Goal: Task Accomplishment & Management: Manage account settings

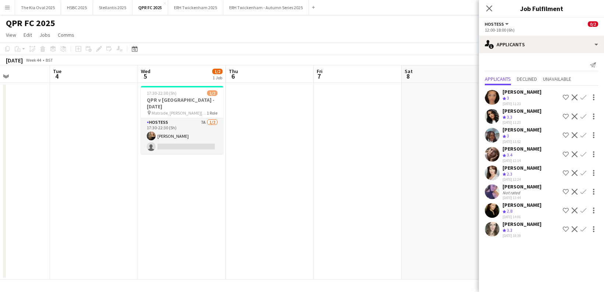
scroll to position [0, 218]
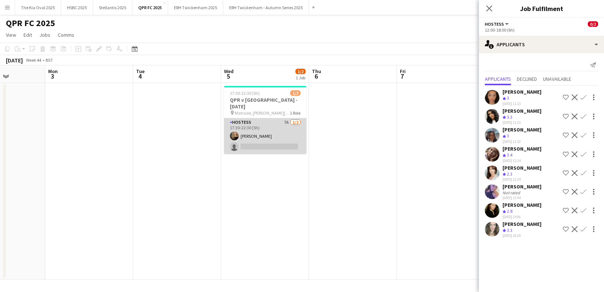
click at [276, 130] on app-card-role "Hostess 7A [DATE] 17:30-22:30 (5h) [PERSON_NAME] single-neutral-actions" at bounding box center [265, 136] width 82 height 36
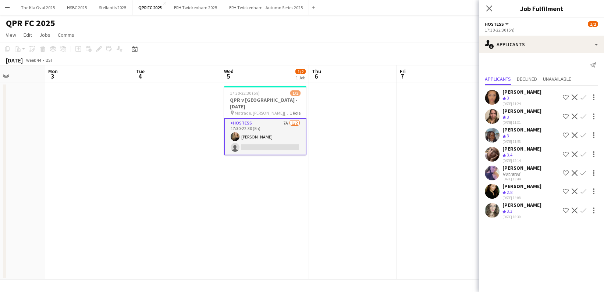
click at [8, 7] on app-icon "Menu" at bounding box center [7, 7] width 6 height 6
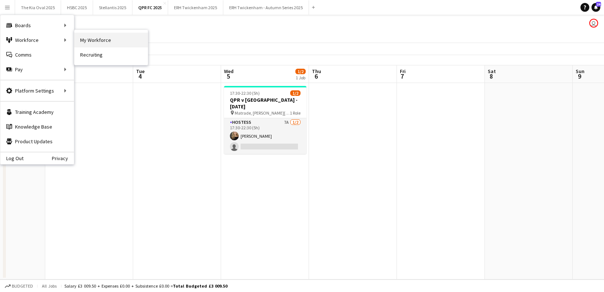
click at [125, 40] on link "My Workforce" at bounding box center [111, 40] width 74 height 15
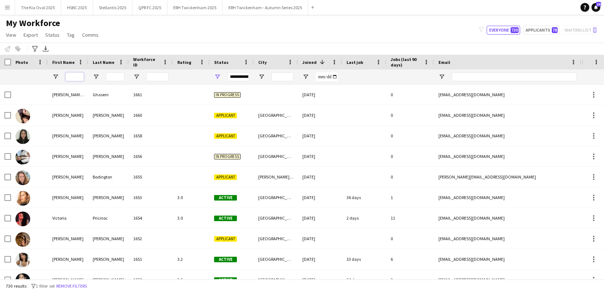
click at [75, 77] on input "First Name Filter Input" at bounding box center [74, 76] width 18 height 9
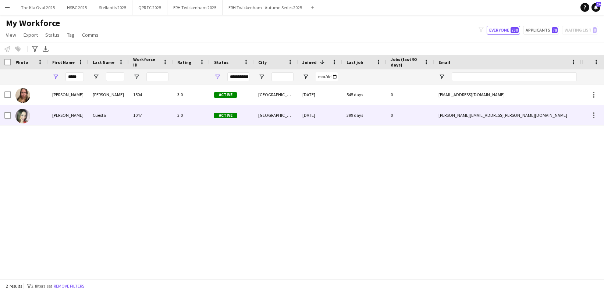
click at [96, 118] on div "Cuesta" at bounding box center [108, 115] width 40 height 20
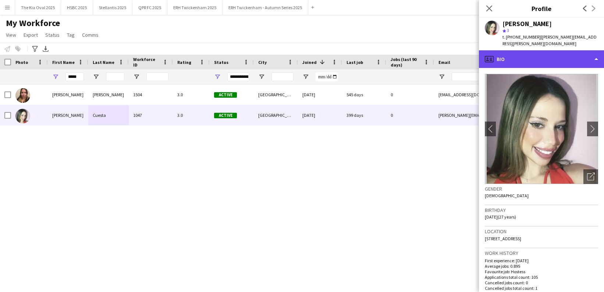
click at [571, 56] on div "profile Bio" at bounding box center [541, 59] width 125 height 18
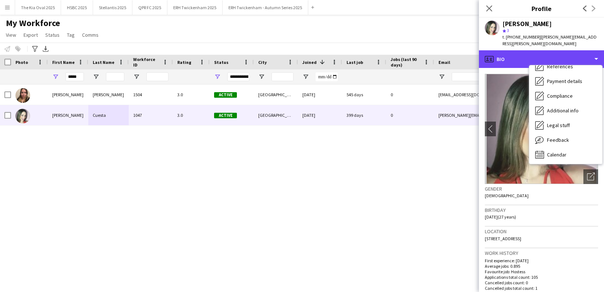
scroll to position [84, 0]
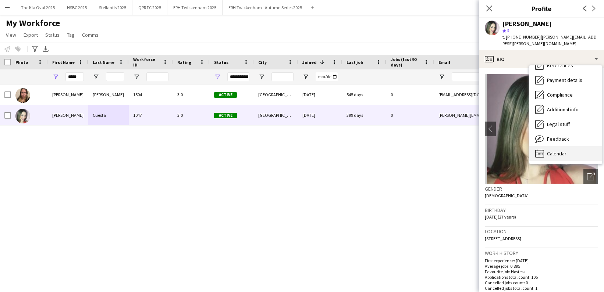
click at [569, 149] on div "Calendar Calendar" at bounding box center [565, 153] width 73 height 15
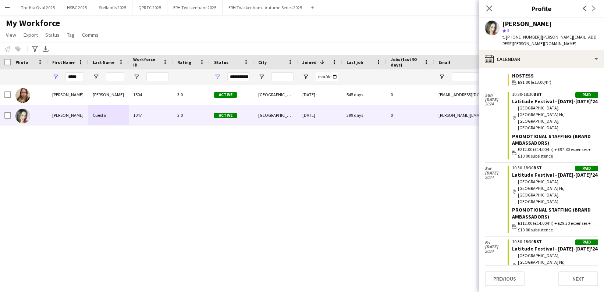
scroll to position [0, 0]
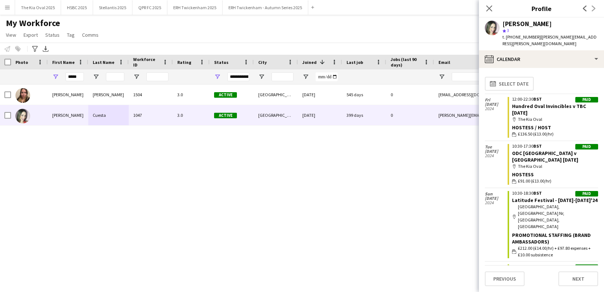
click at [268, 142] on div "[PERSON_NAME] 1504 3.0 Active [GEOGRAPHIC_DATA] [DATE] 545 days 0 [EMAIL_ADDRES…" at bounding box center [291, 182] width 582 height 195
drag, startPoint x: 69, startPoint y: 78, endPoint x: 54, endPoint y: 76, distance: 15.5
click at [54, 76] on div "*****" at bounding box center [68, 76] width 40 height 15
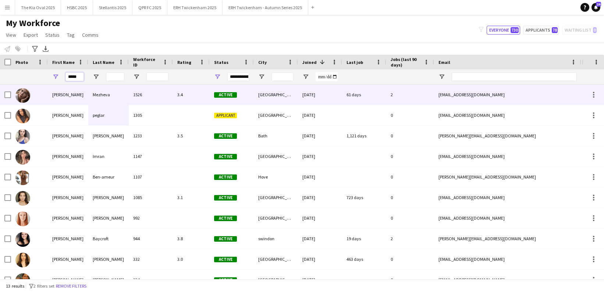
type input "*****"
click at [59, 92] on div "[PERSON_NAME]" at bounding box center [68, 95] width 40 height 20
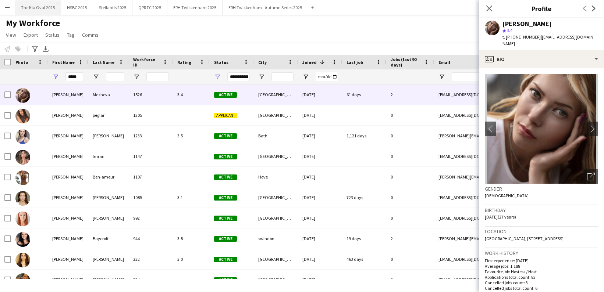
click at [37, 10] on button "The Kia Oval 2025 Close" at bounding box center [38, 7] width 46 height 14
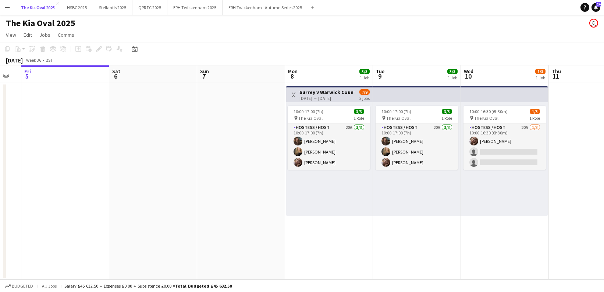
scroll to position [0, 244]
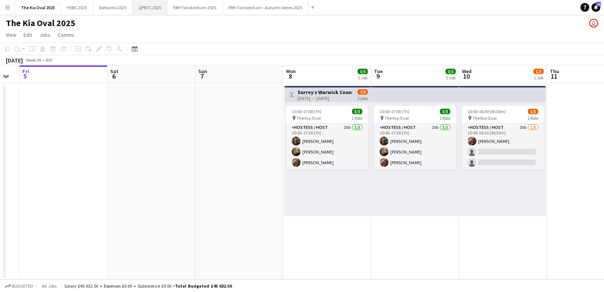
click at [151, 8] on button "QPR FC 2025 Close" at bounding box center [149, 7] width 35 height 14
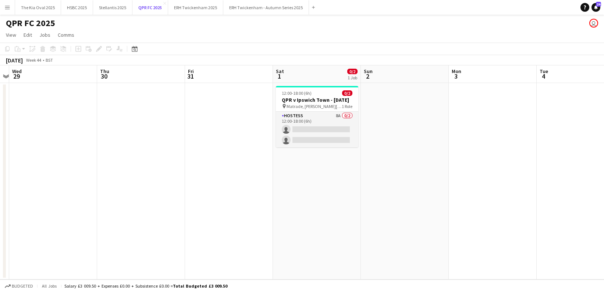
scroll to position [0, 289]
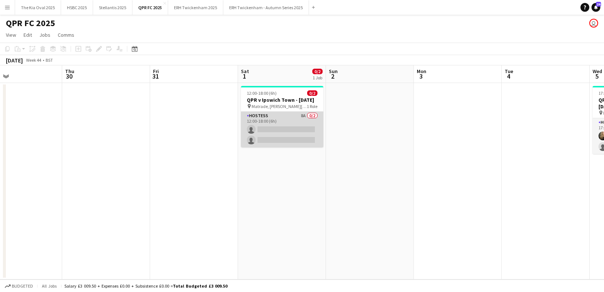
click at [289, 133] on app-card-role "Hostess 8A 0/2 12:00-18:00 (6h) single-neutral-actions single-neutral-actions" at bounding box center [282, 130] width 82 height 36
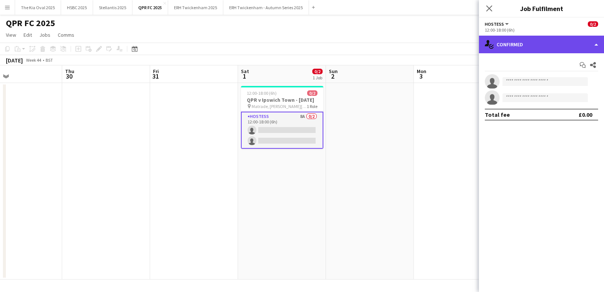
click at [570, 40] on div "single-neutral-actions-check-2 Confirmed" at bounding box center [541, 45] width 125 height 18
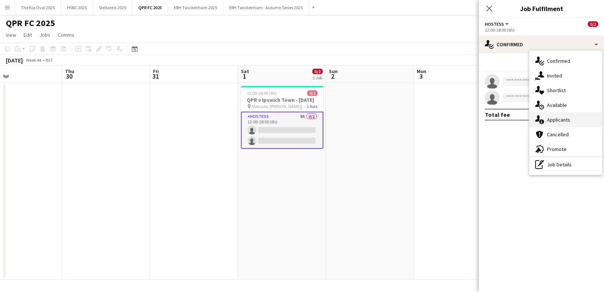
click at [584, 122] on div "single-neutral-actions-information Applicants" at bounding box center [565, 119] width 73 height 15
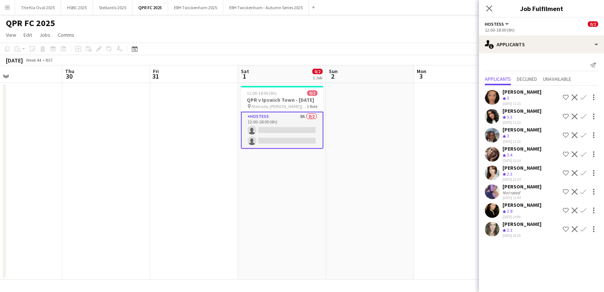
click at [489, 112] on app-user-avatar at bounding box center [492, 116] width 15 height 15
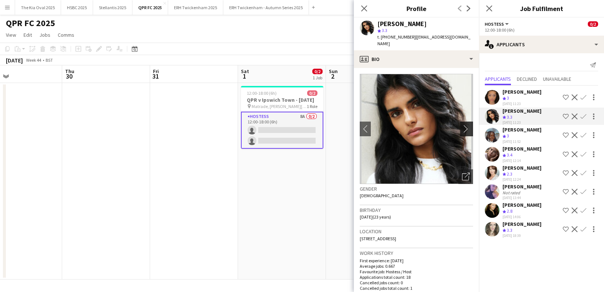
click at [467, 126] on app-icon "chevron-right" at bounding box center [467, 129] width 11 height 8
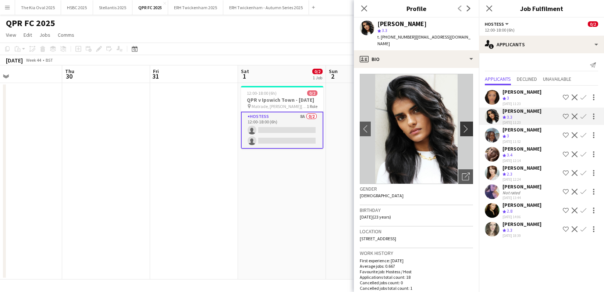
click at [467, 126] on app-icon "chevron-right" at bounding box center [467, 129] width 11 height 8
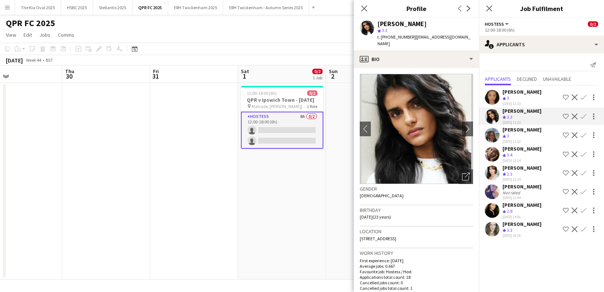
click at [492, 98] on app-user-avatar at bounding box center [492, 97] width 15 height 15
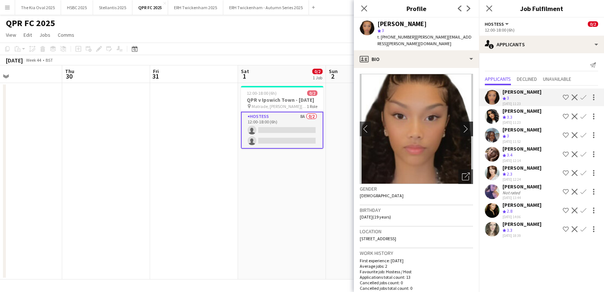
click at [467, 125] on app-icon "chevron-right" at bounding box center [467, 129] width 11 height 8
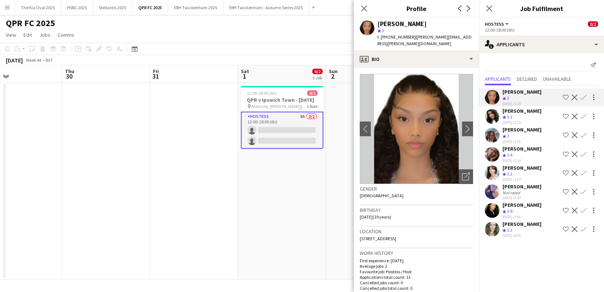
click at [493, 208] on app-user-avatar at bounding box center [492, 210] width 15 height 15
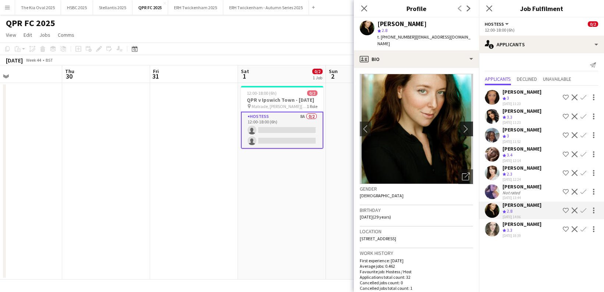
click at [467, 125] on app-icon "chevron-right" at bounding box center [467, 129] width 11 height 8
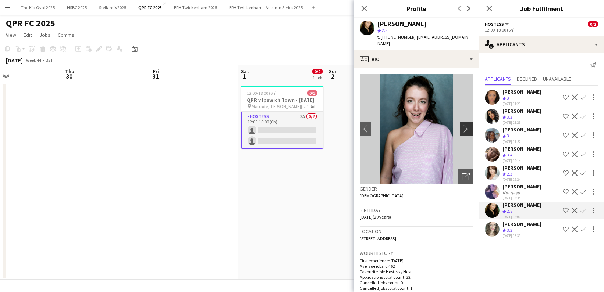
click at [467, 125] on app-icon "chevron-right" at bounding box center [467, 129] width 11 height 8
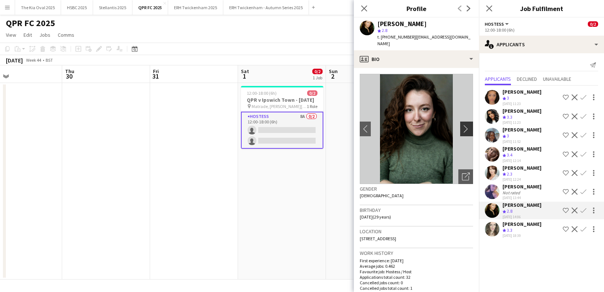
click at [467, 125] on app-icon "chevron-right" at bounding box center [467, 129] width 11 height 8
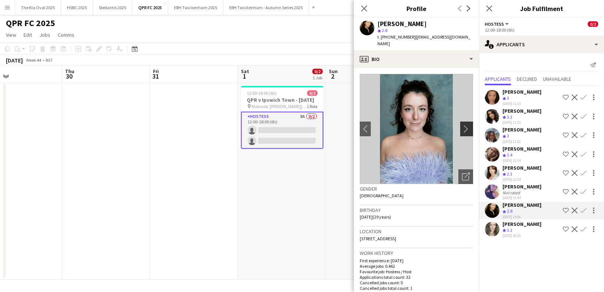
click at [467, 125] on app-icon "chevron-right" at bounding box center [467, 129] width 11 height 8
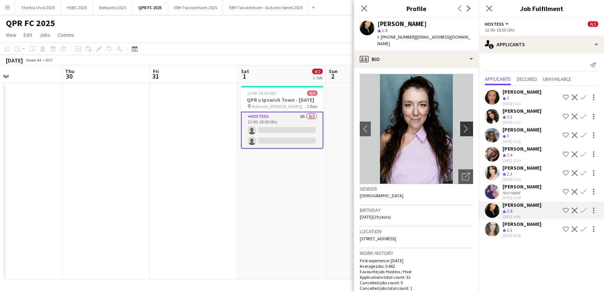
click at [467, 125] on app-icon "chevron-right" at bounding box center [467, 129] width 11 height 8
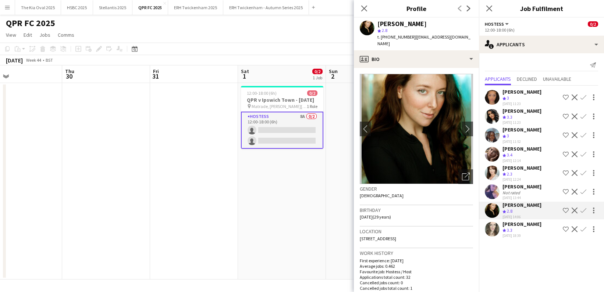
click at [248, 226] on app-date-cell "12:00-18:00 (6h) 0/2 QPR v Ipswich Town - [DATE] pin Matrade, [PERSON_NAME][GEO…" at bounding box center [282, 181] width 88 height 197
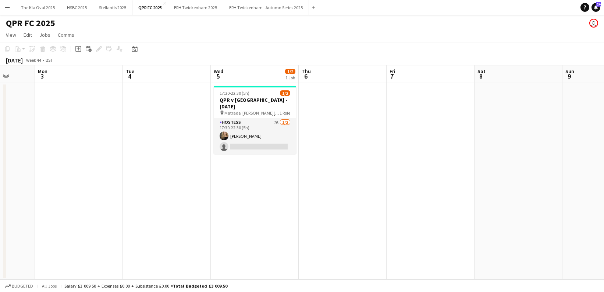
scroll to position [0, 230]
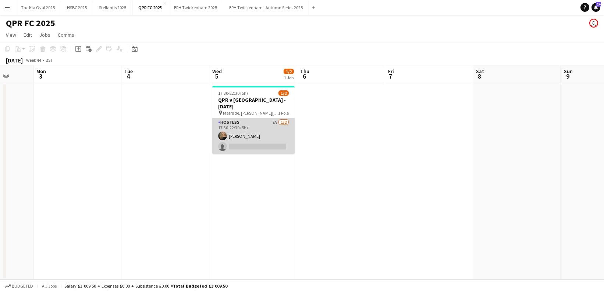
click at [271, 138] on app-card-role "Hostess 7A [DATE] 17:30-22:30 (5h) [PERSON_NAME] single-neutral-actions" at bounding box center [253, 136] width 82 height 36
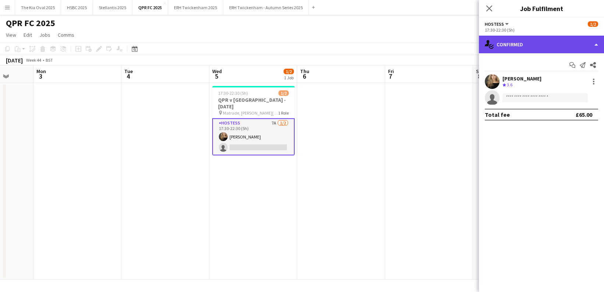
click at [506, 43] on div "single-neutral-actions-check-2 Confirmed" at bounding box center [541, 45] width 125 height 18
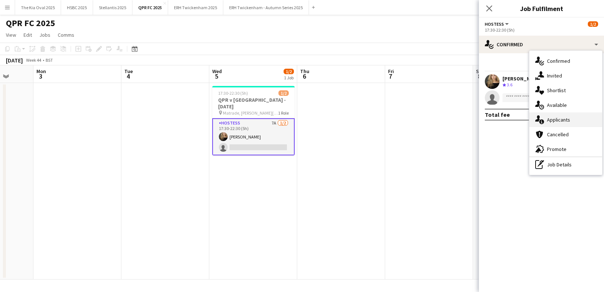
click at [586, 121] on div "single-neutral-actions-information Applicants" at bounding box center [565, 119] width 73 height 15
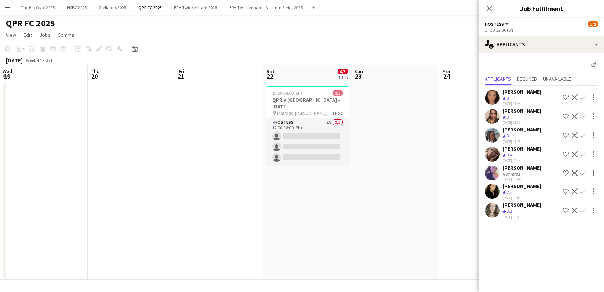
scroll to position [0, 242]
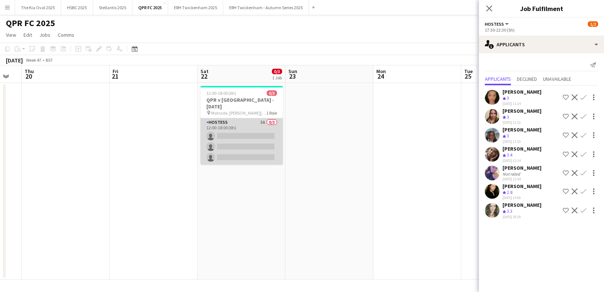
click at [255, 140] on app-card-role "Hostess 5A 0/3 12:00-18:00 (6h) single-neutral-actions single-neutral-actions s…" at bounding box center [241, 141] width 82 height 46
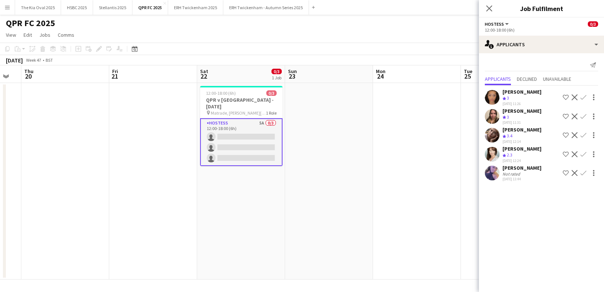
click at [329, 136] on app-date-cell at bounding box center [329, 181] width 88 height 197
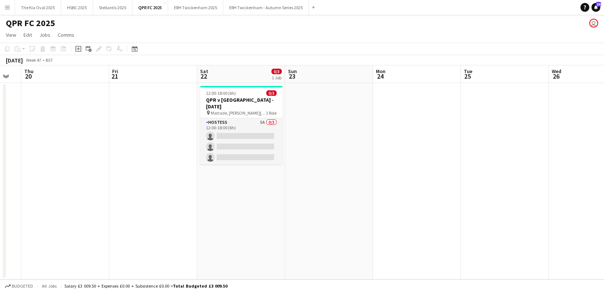
click at [8, 8] on app-icon "Menu" at bounding box center [7, 7] width 6 height 6
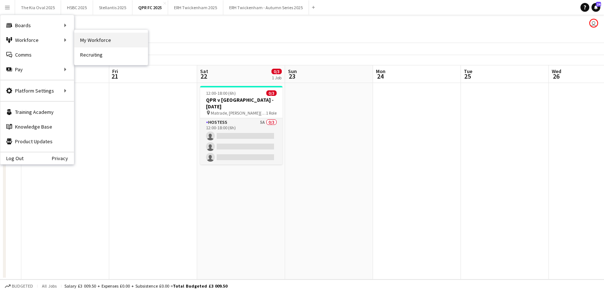
click at [132, 44] on link "My Workforce" at bounding box center [111, 40] width 74 height 15
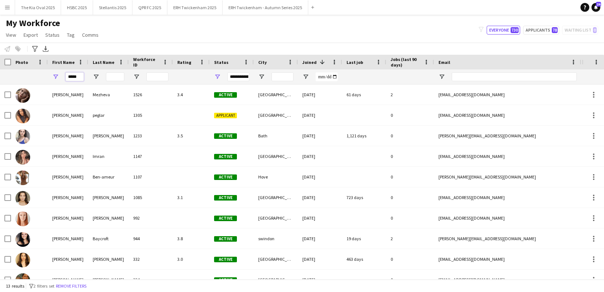
drag, startPoint x: 78, startPoint y: 77, endPoint x: 15, endPoint y: 72, distance: 63.5
click at [15, 72] on div "*****" at bounding box center [417, 76] width 834 height 15
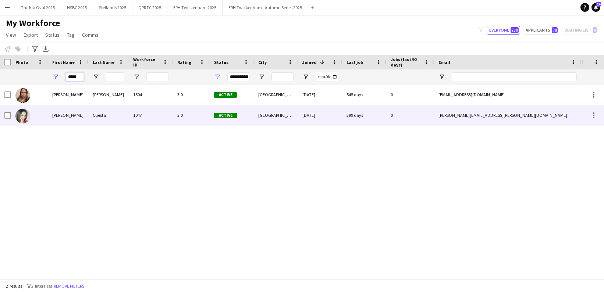
type input "*****"
click at [56, 118] on div "[PERSON_NAME]" at bounding box center [68, 115] width 40 height 20
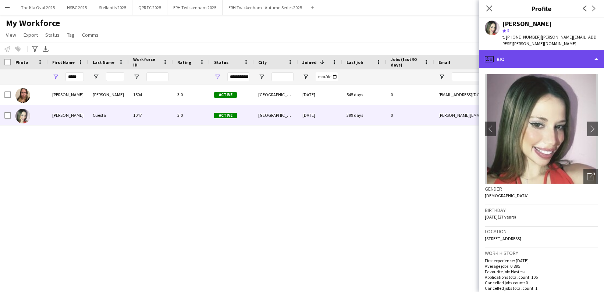
click at [559, 56] on div "profile Bio" at bounding box center [541, 59] width 125 height 18
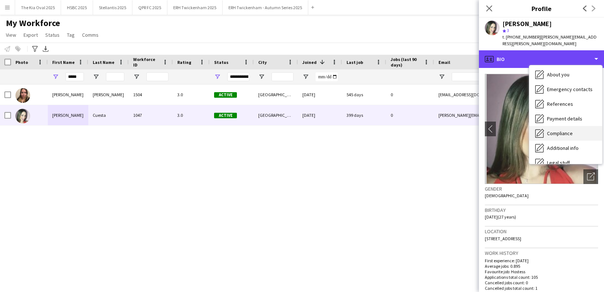
scroll to position [52, 0]
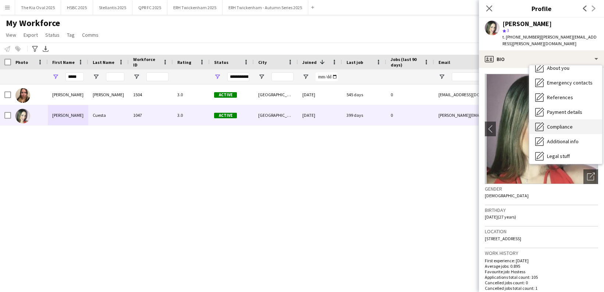
click at [571, 124] on span "Compliance" at bounding box center [560, 127] width 26 height 7
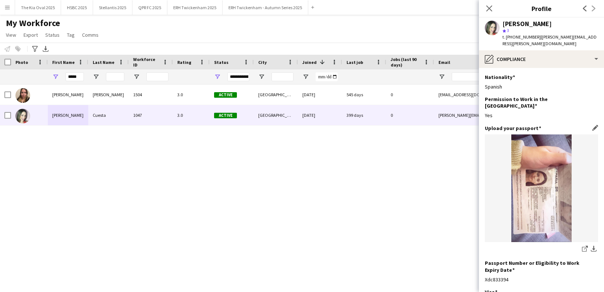
click at [551, 160] on img at bounding box center [541, 189] width 113 height 108
click at [547, 163] on img at bounding box center [541, 189] width 113 height 108
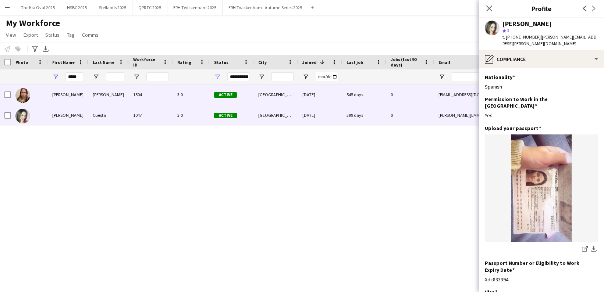
click at [135, 94] on div "1504" at bounding box center [151, 95] width 44 height 20
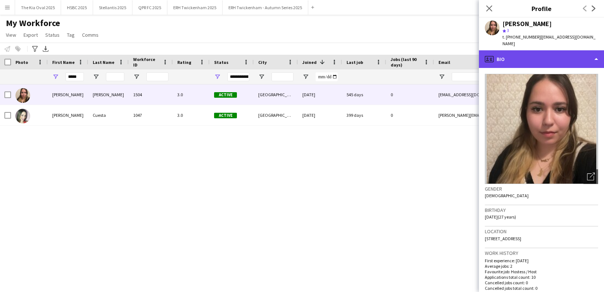
click at [532, 54] on div "profile Bio" at bounding box center [541, 59] width 125 height 18
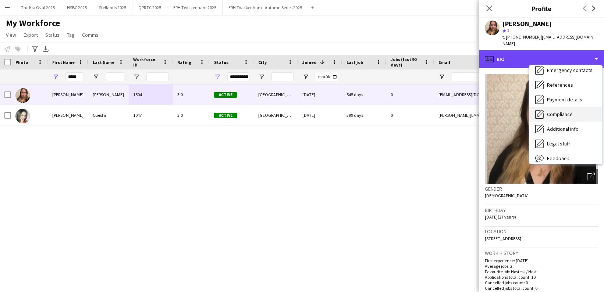
scroll to position [73, 0]
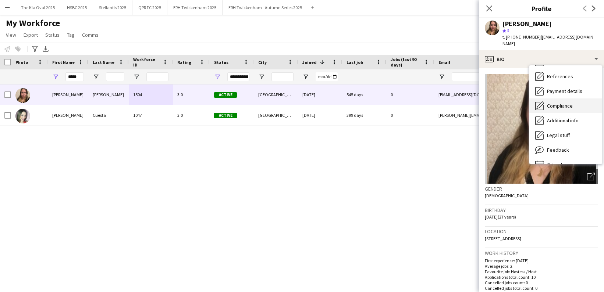
click at [571, 102] on div "Compliance Compliance" at bounding box center [565, 106] width 73 height 15
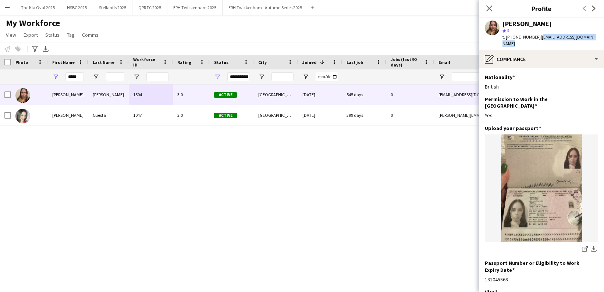
drag, startPoint x: 590, startPoint y: 37, endPoint x: 545, endPoint y: 39, distance: 44.5
click at [537, 39] on div "[PERSON_NAME] star 3 t. [PHONE_NUMBER] | [EMAIL_ADDRESS][DOMAIN_NAME]" at bounding box center [541, 34] width 125 height 33
copy span "[EMAIL_ADDRESS][DOMAIN_NAME]"
